Goal: Task Accomplishment & Management: Complete application form

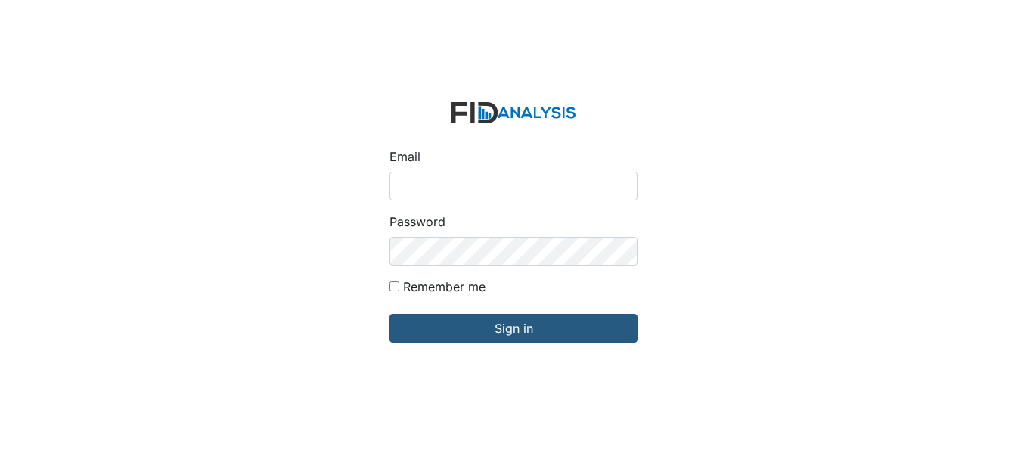
type input "[EMAIL_ADDRESS][DOMAIN_NAME]"
click at [611, 311] on form "Email swilliams@lifeincorporated.com Password Remember me Sign in" at bounding box center [513, 232] width 272 height 284
click at [566, 345] on form "Email swilliams@lifeincorporated.com Password Remember me Sign in" at bounding box center [513, 232] width 272 height 284
drag, startPoint x: 575, startPoint y: 302, endPoint x: 576, endPoint y: 310, distance: 7.6
click at [576, 310] on form "Email swilliams@lifeincorporated.com Password Remember me Sign in" at bounding box center [513, 232] width 272 height 284
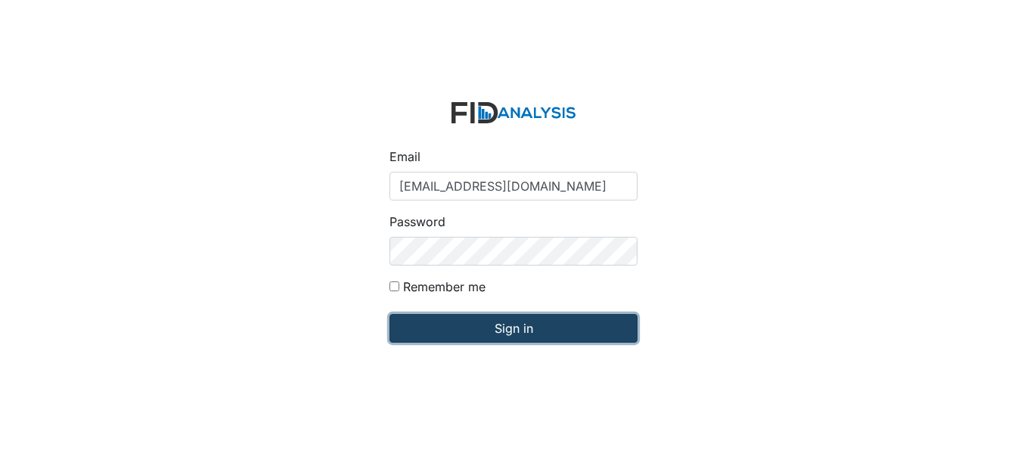
click at [577, 324] on input "Sign in" at bounding box center [513, 328] width 248 height 29
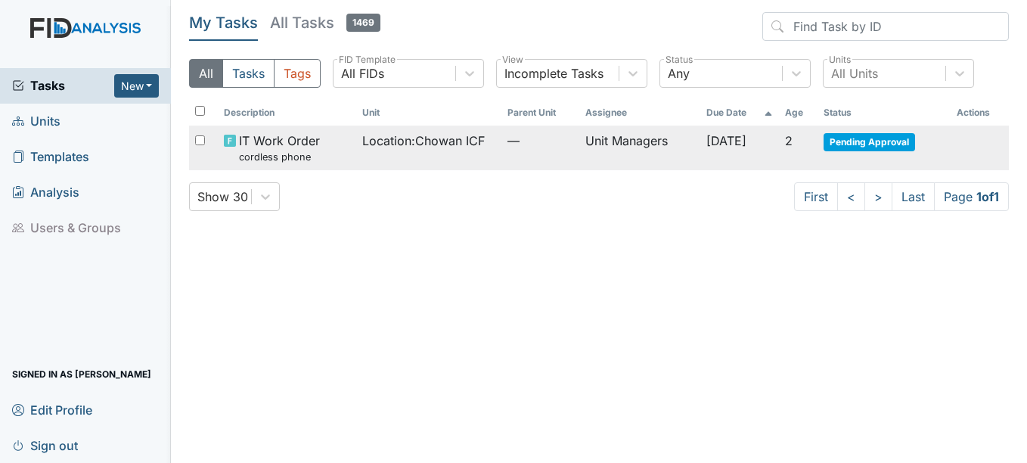
click at [315, 131] on td "IT Work Order cordless phone" at bounding box center [287, 148] width 138 height 45
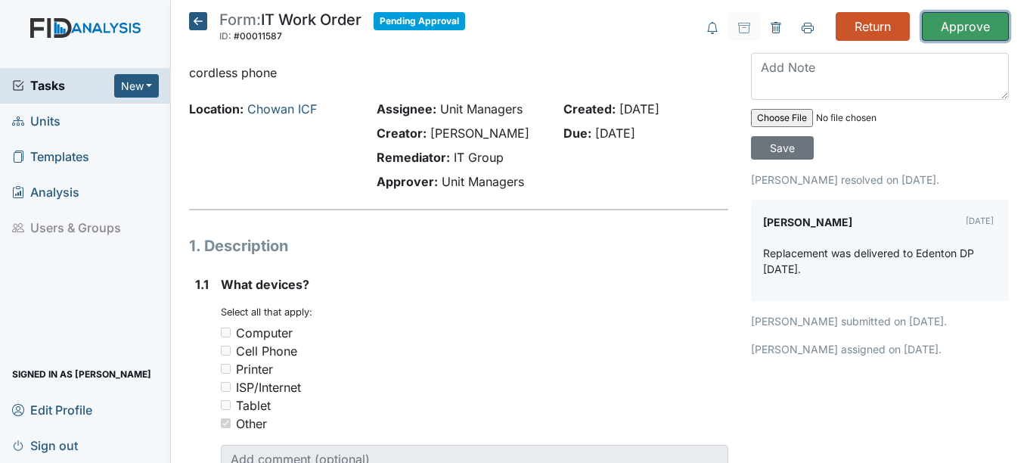
click at [947, 29] on input "Approve" at bounding box center [965, 26] width 87 height 29
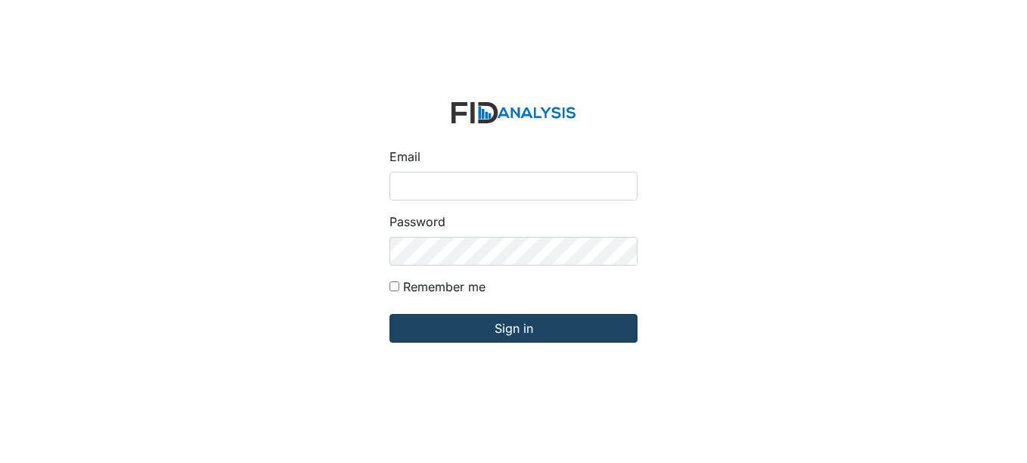
type input "[EMAIL_ADDRESS][DOMAIN_NAME]"
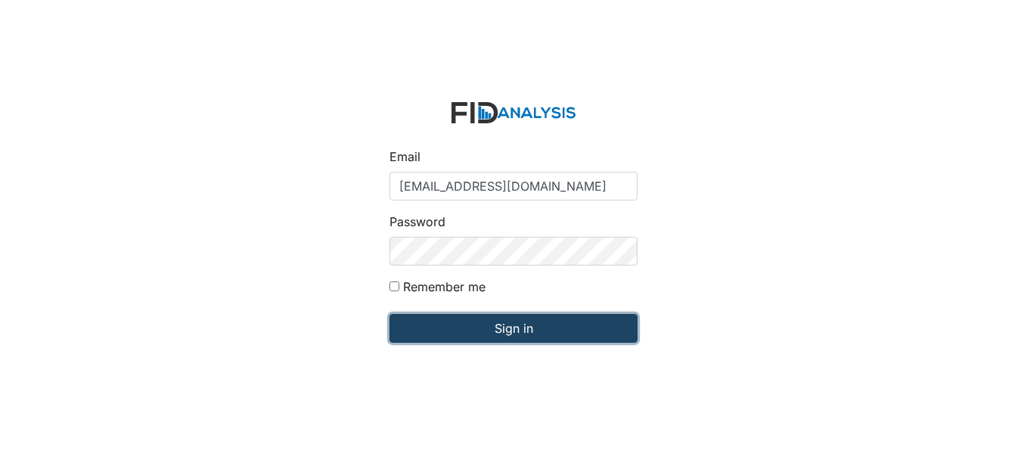
click at [475, 320] on input "Sign in" at bounding box center [513, 328] width 248 height 29
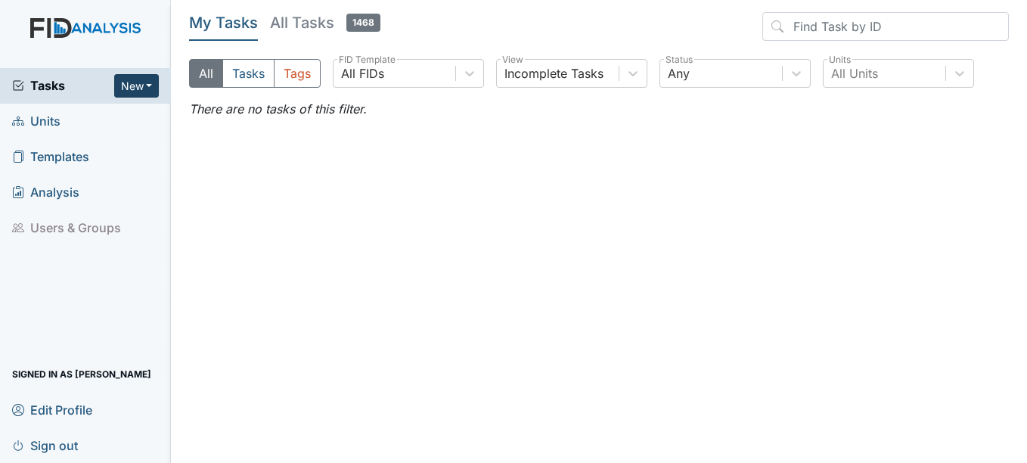
click at [144, 85] on button "New" at bounding box center [136, 85] width 45 height 23
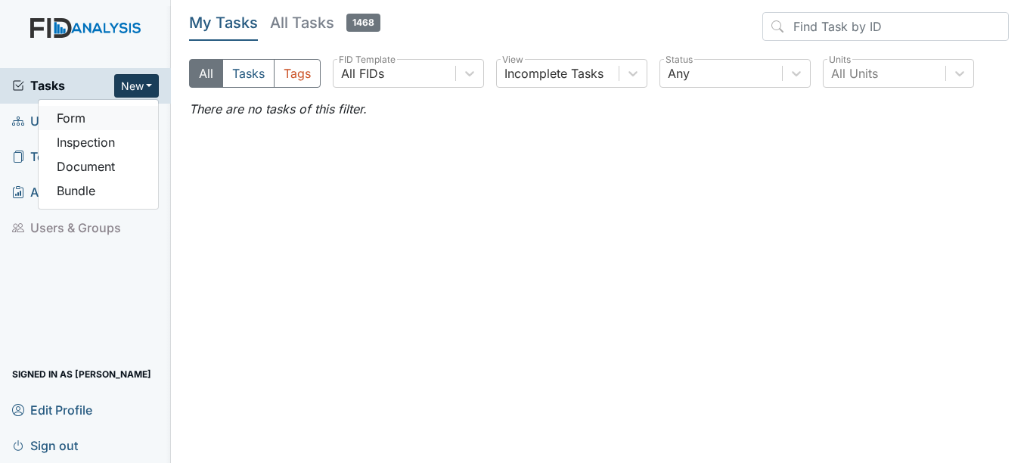
click at [110, 108] on link "Form" at bounding box center [98, 118] width 119 height 24
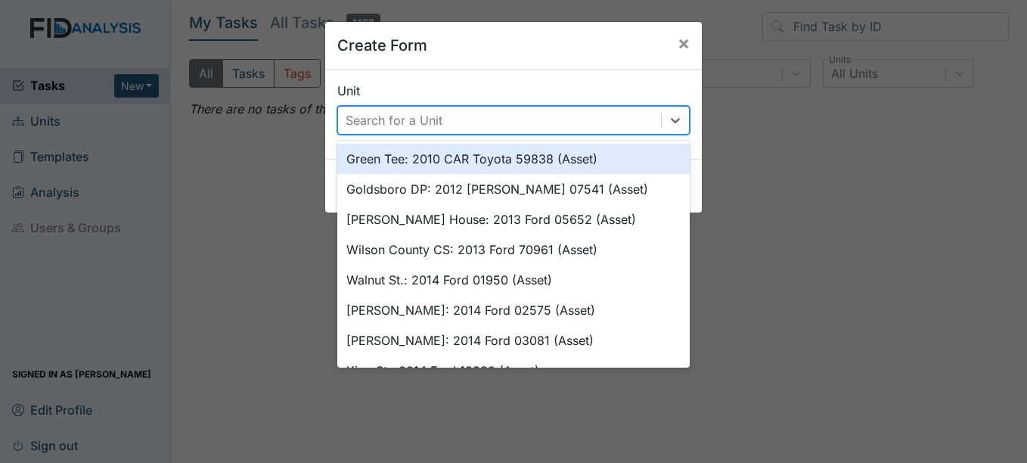
click at [346, 114] on div "Search for a Unit" at bounding box center [394, 120] width 97 height 18
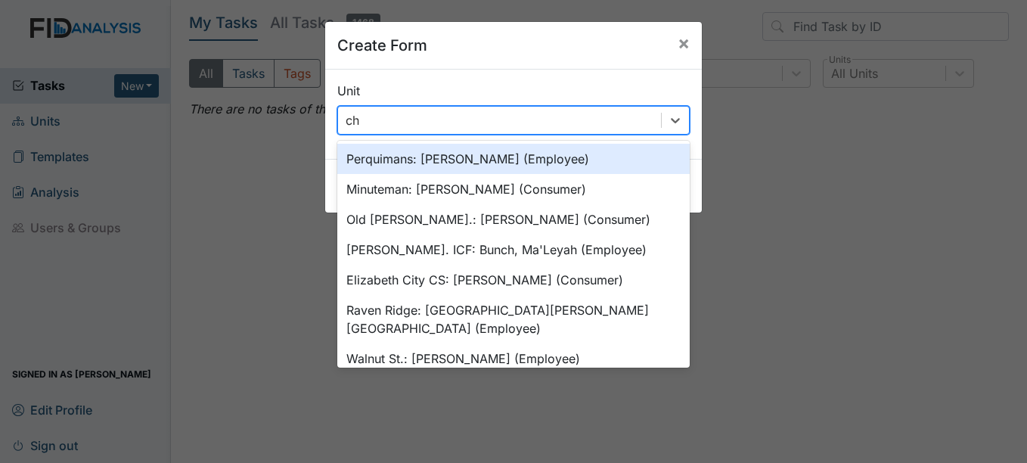
type input "cho"
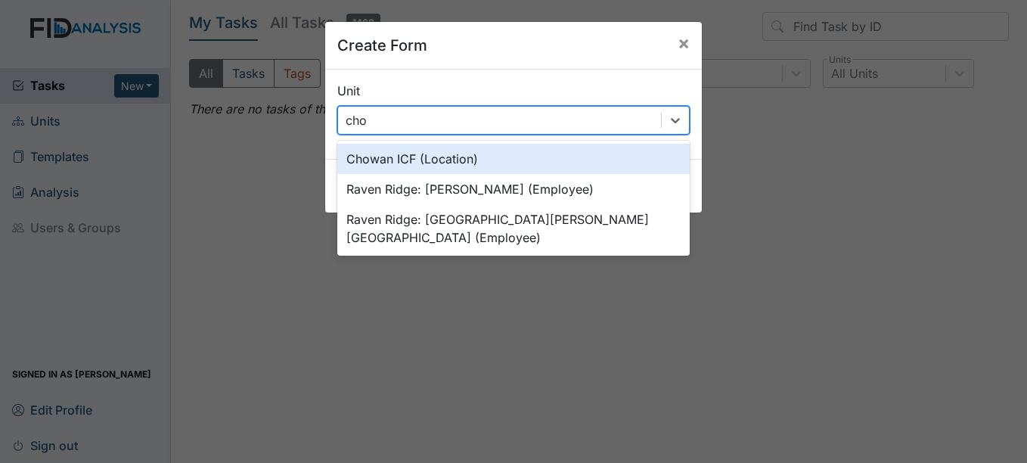
click at [389, 162] on div "Chowan ICF (Location)" at bounding box center [513, 159] width 352 height 30
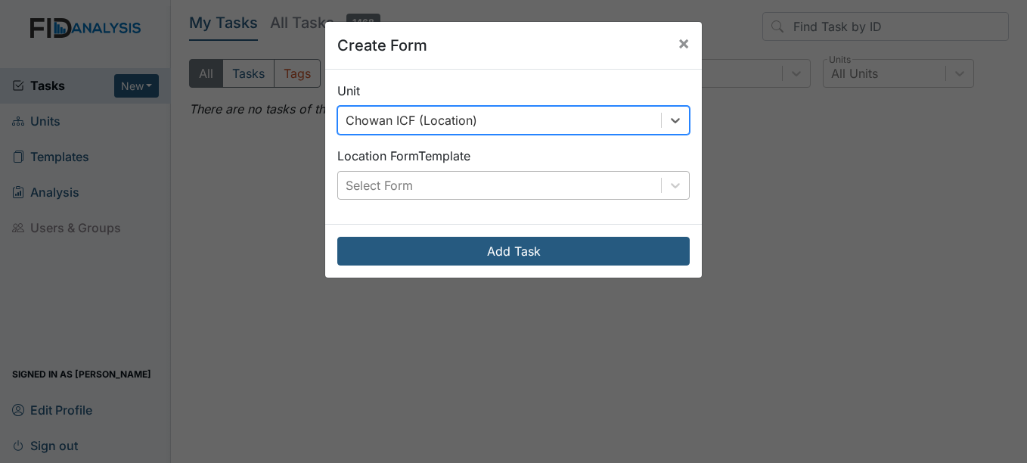
click at [427, 186] on div "Select Form" at bounding box center [499, 185] width 323 height 27
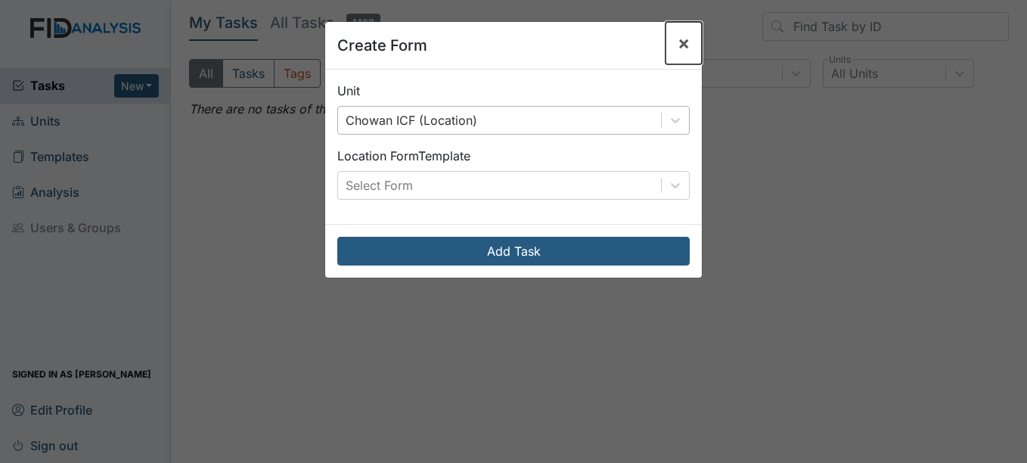
click at [682, 44] on span "×" at bounding box center [683, 43] width 12 height 22
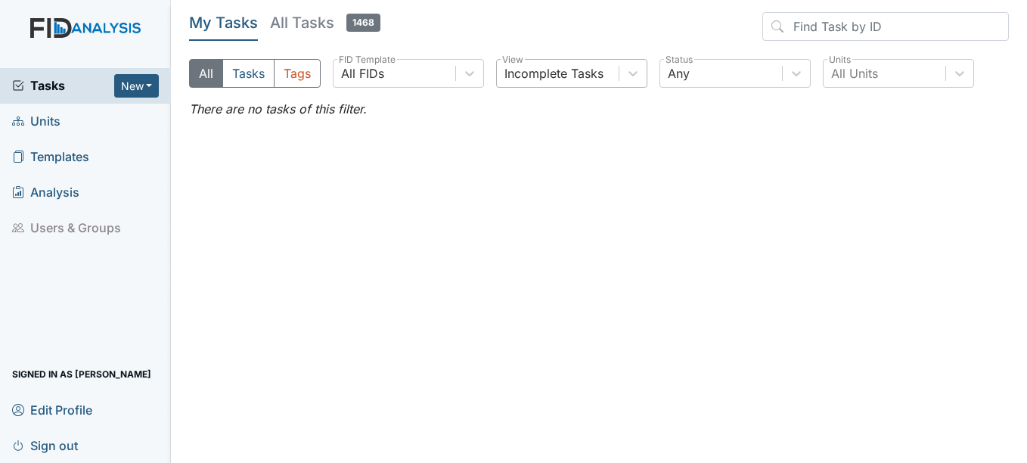
click at [548, 64] on div "Incomplete Tasks" at bounding box center [558, 73] width 122 height 27
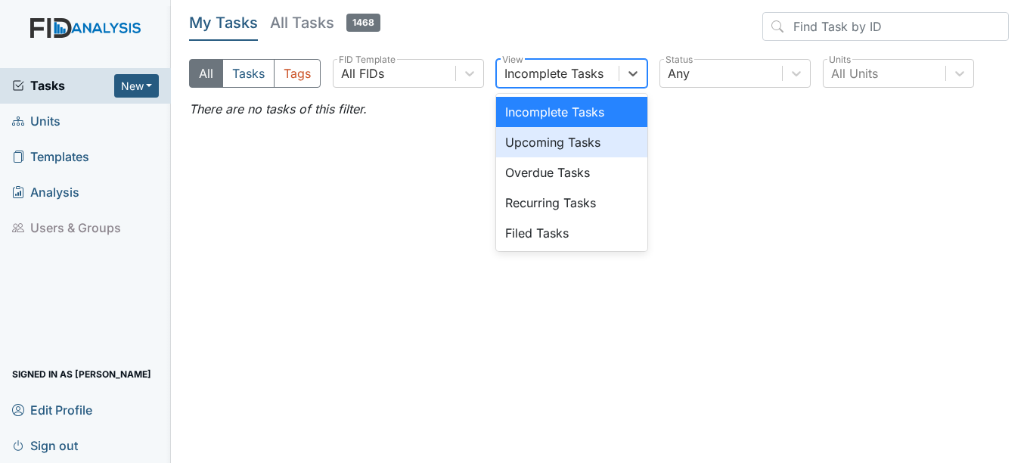
click at [523, 132] on div "Upcoming Tasks" at bounding box center [571, 142] width 151 height 30
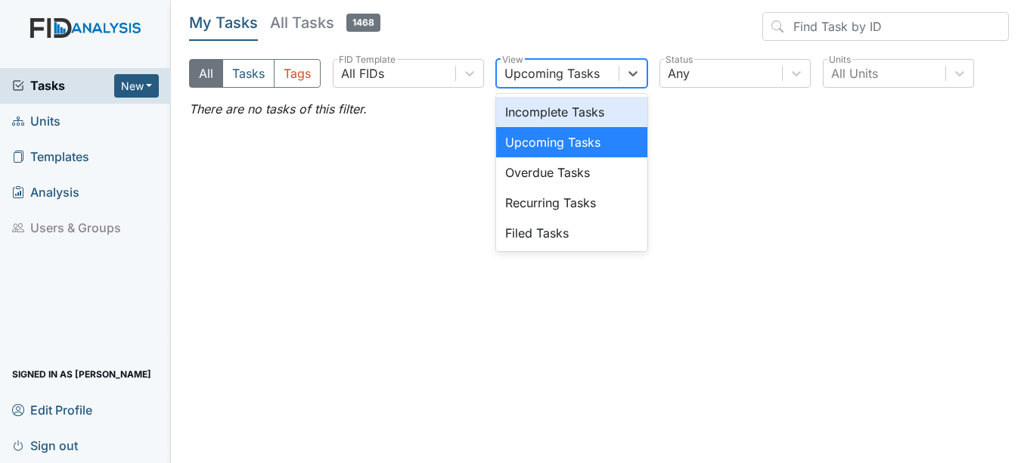
click at [532, 70] on div "Upcoming Tasks" at bounding box center [551, 73] width 95 height 18
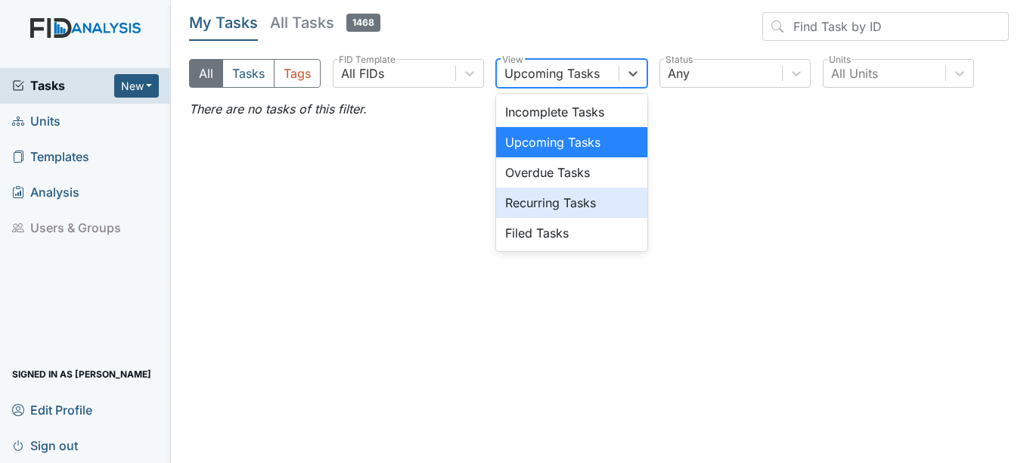
click at [541, 191] on div "Recurring Tasks" at bounding box center [571, 203] width 151 height 30
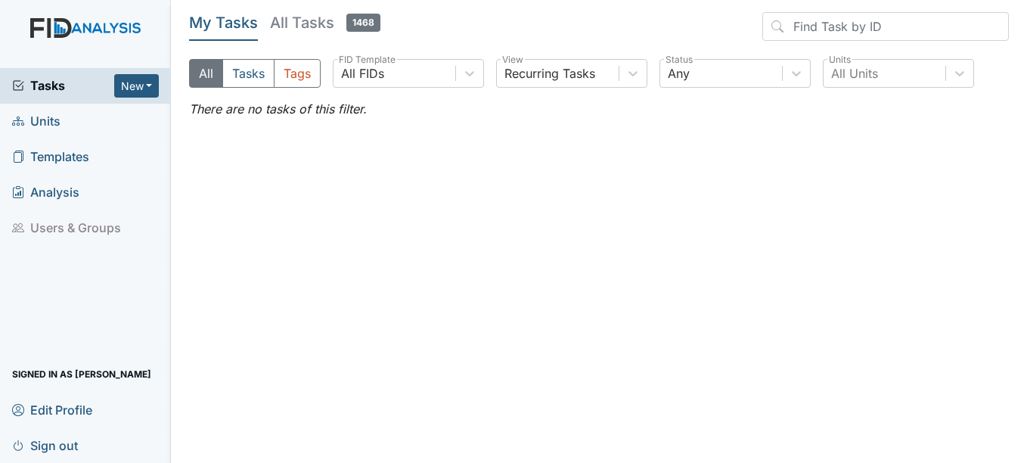
click at [544, 57] on div "My Tasks All Tasks 1468 All Tasks Tags All FIDs FID Template Recurring Tasks Vi…" at bounding box center [599, 56] width 820 height 88
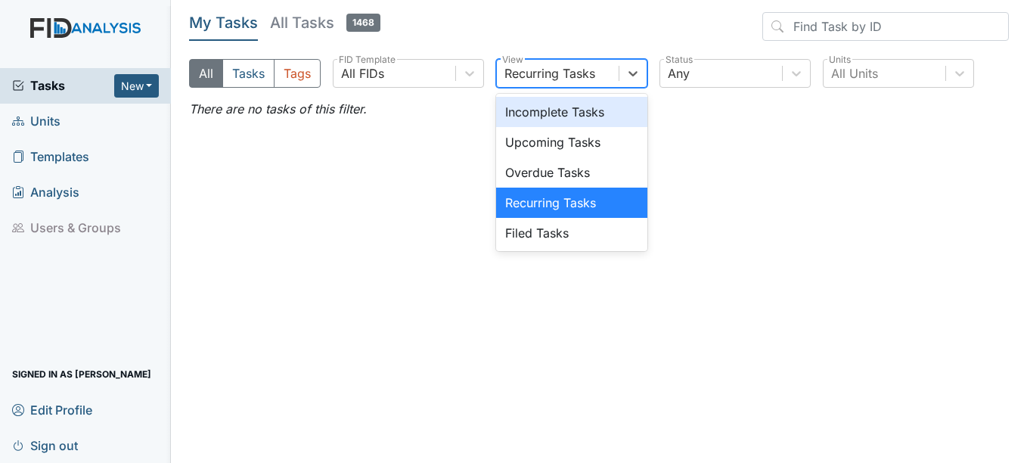
click at [542, 60] on div "Recurring Tasks" at bounding box center [558, 73] width 122 height 27
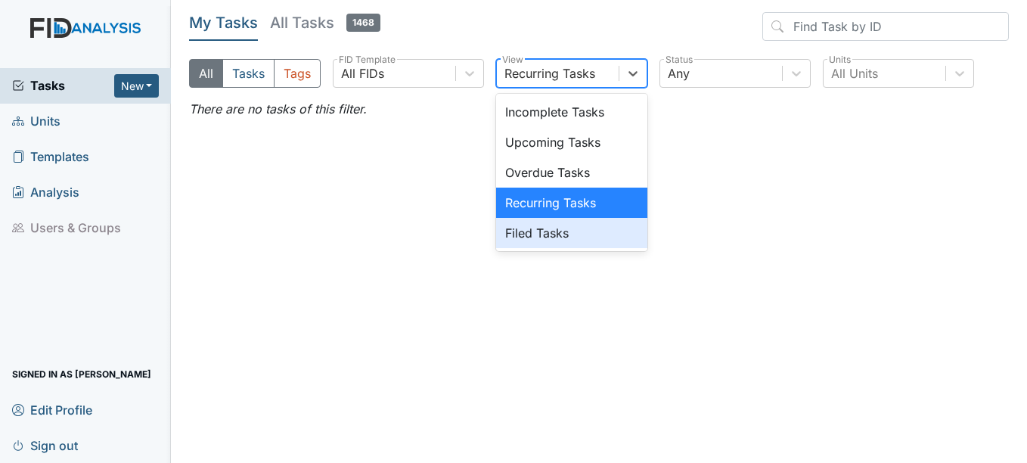
click at [529, 243] on div "Filed Tasks" at bounding box center [571, 233] width 151 height 30
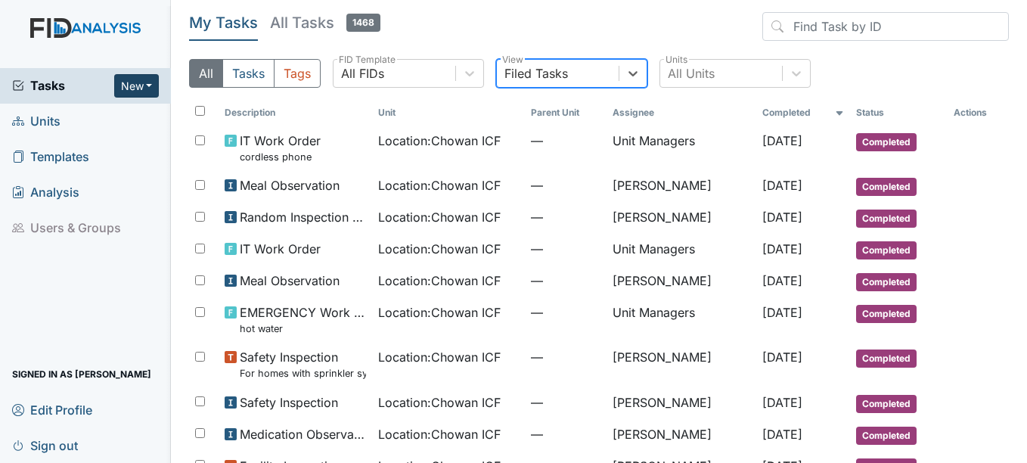
click at [139, 88] on button "New" at bounding box center [136, 85] width 45 height 23
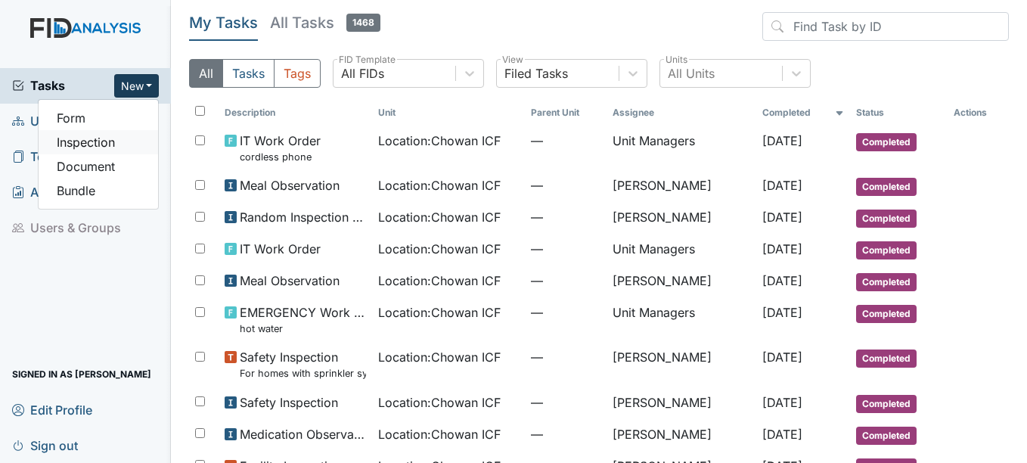
click at [133, 137] on link "Inspection" at bounding box center [98, 142] width 119 height 24
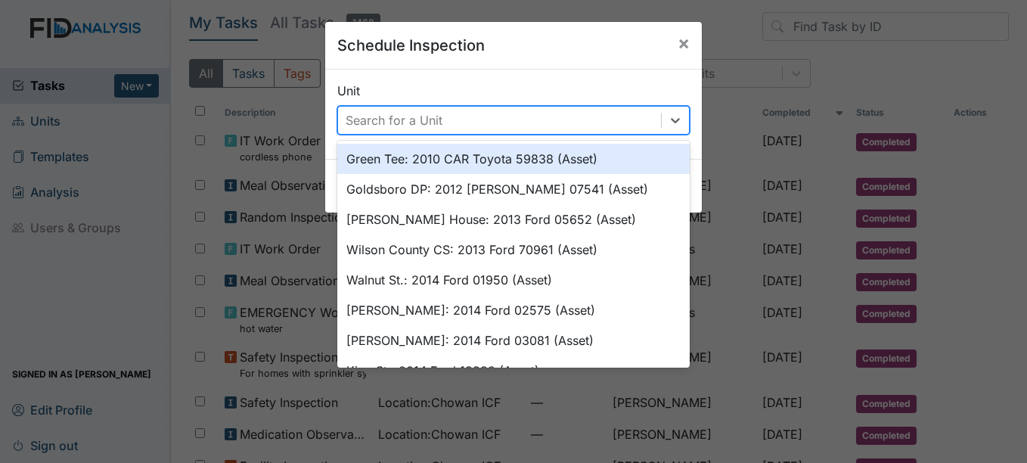
click at [349, 117] on div "Search for a Unit" at bounding box center [394, 120] width 97 height 18
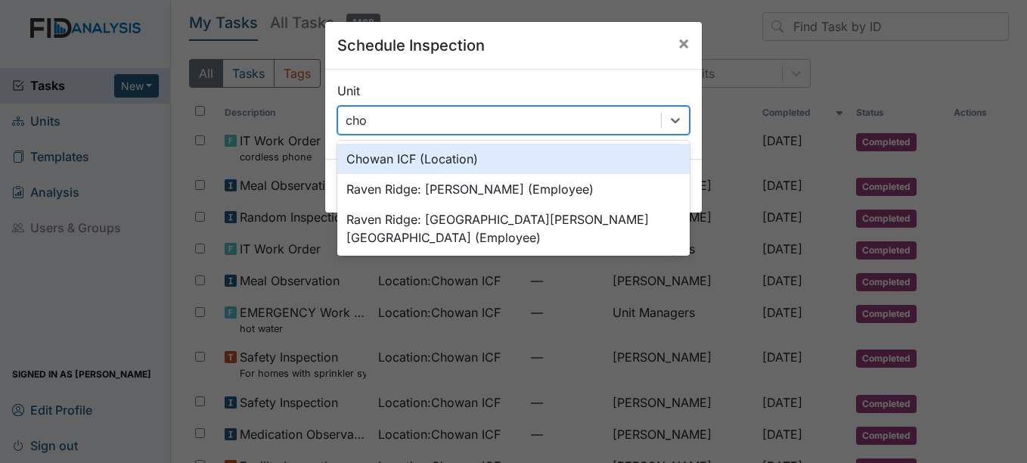
type input "chow"
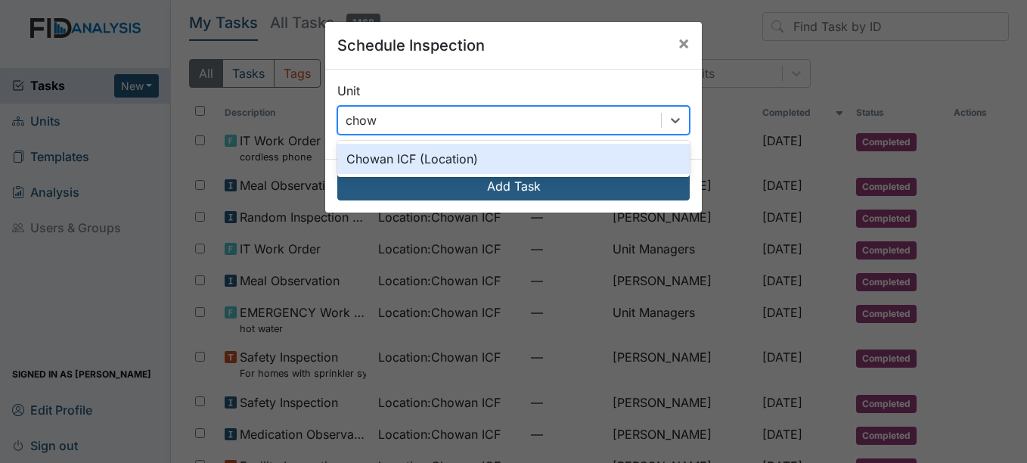
click at [374, 158] on div "Chowan ICF (Location)" at bounding box center [513, 159] width 352 height 30
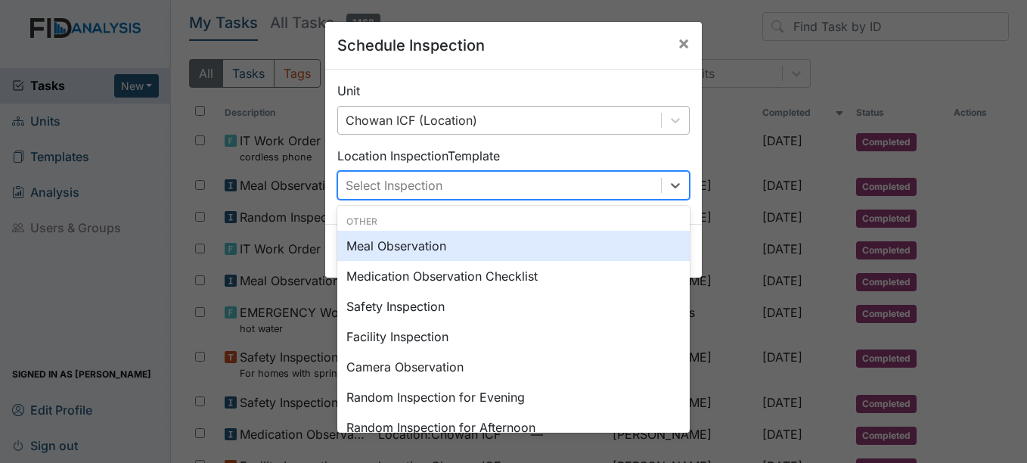
click at [380, 180] on div "Select Inspection" at bounding box center [394, 185] width 97 height 18
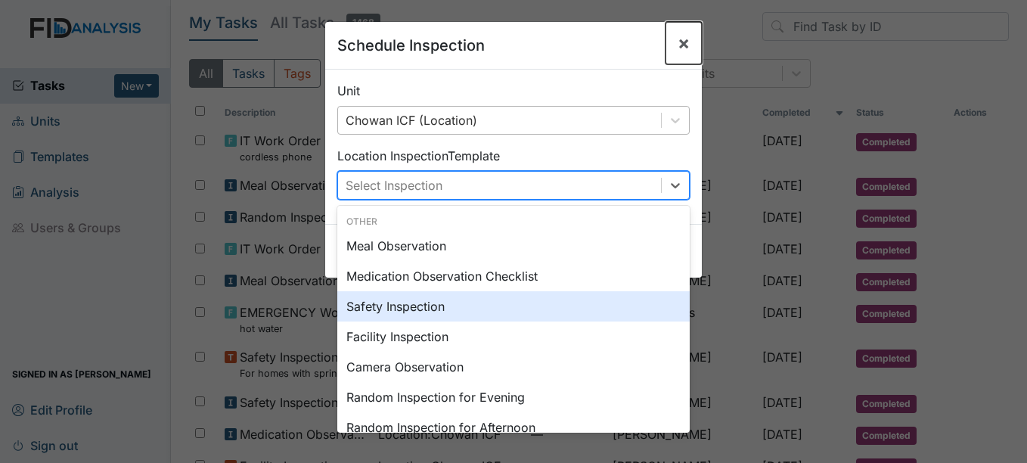
click at [668, 36] on button "×" at bounding box center [683, 43] width 36 height 42
